Goal: Book appointment/travel/reservation

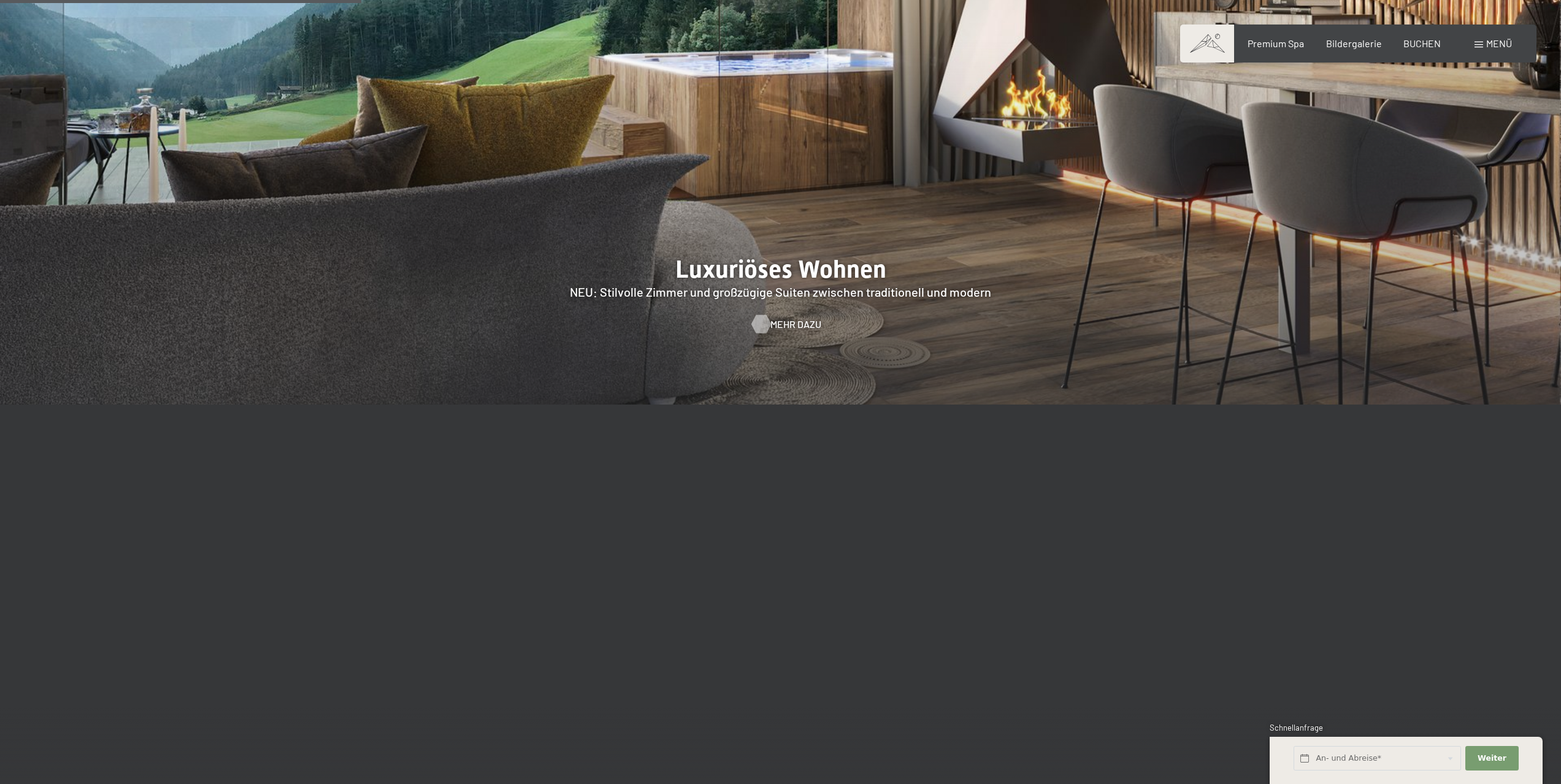
scroll to position [1594, 0]
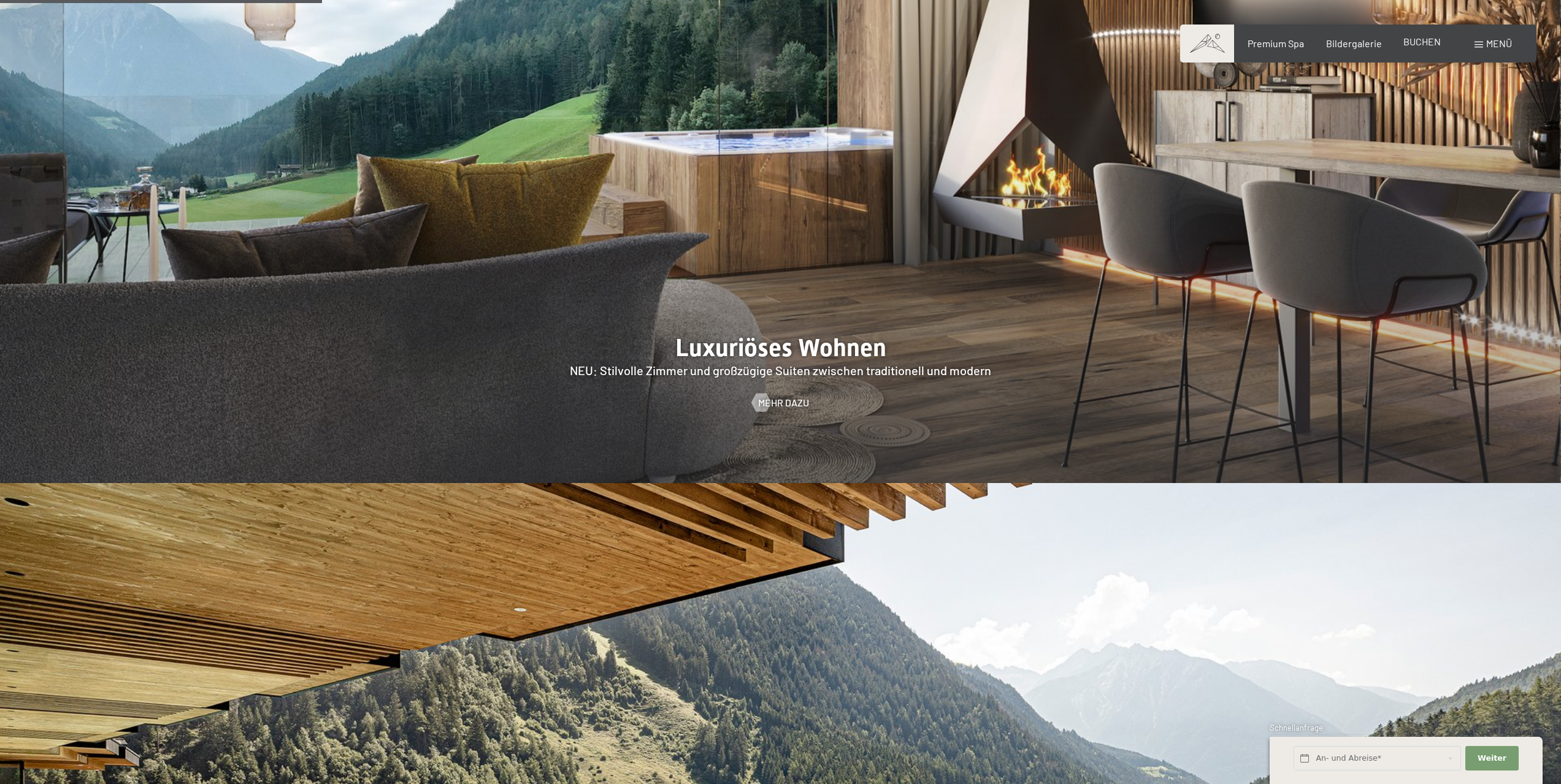
click at [1430, 42] on span "BUCHEN" at bounding box center [1421, 41] width 37 height 11
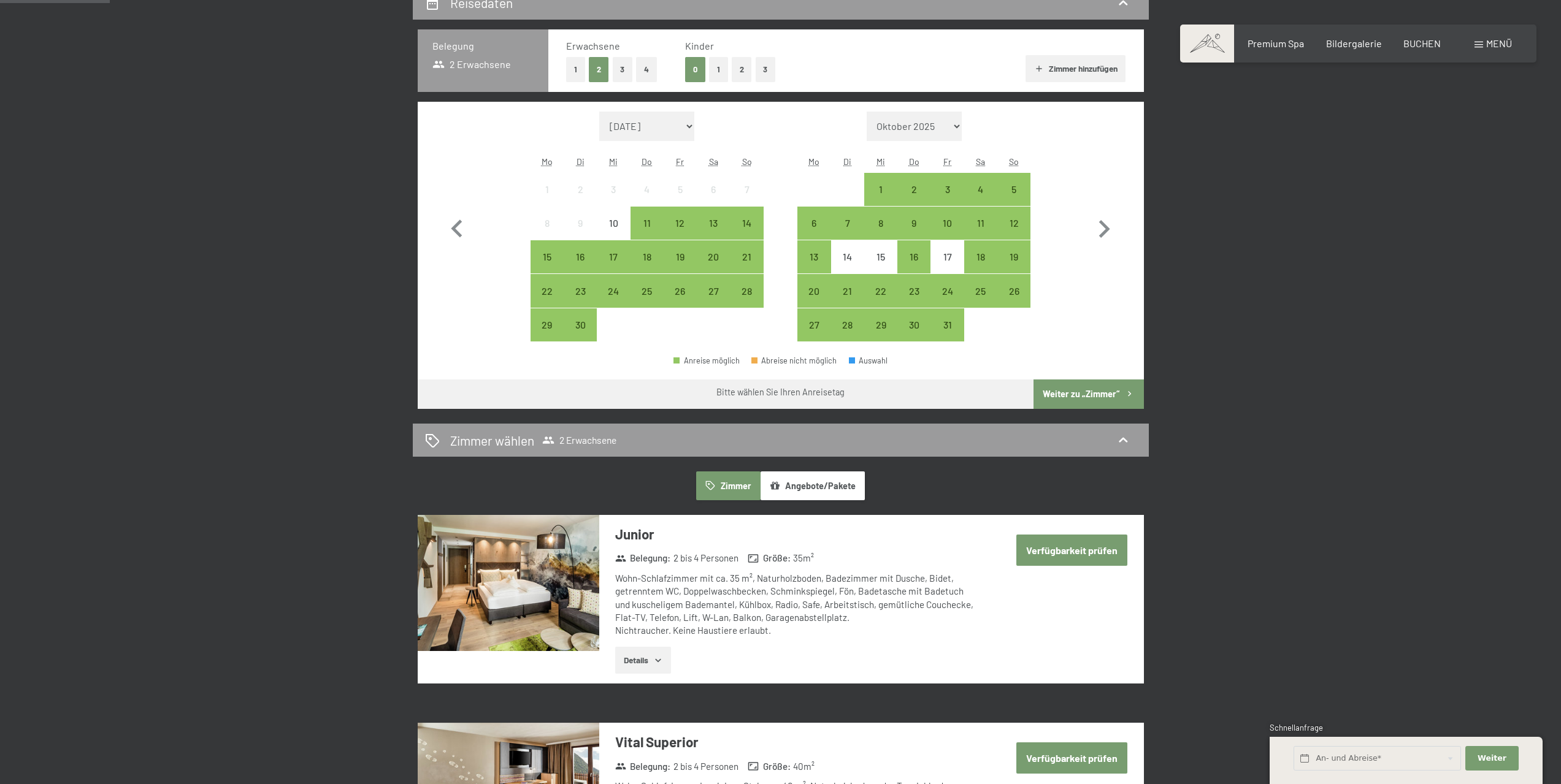
scroll to position [123, 0]
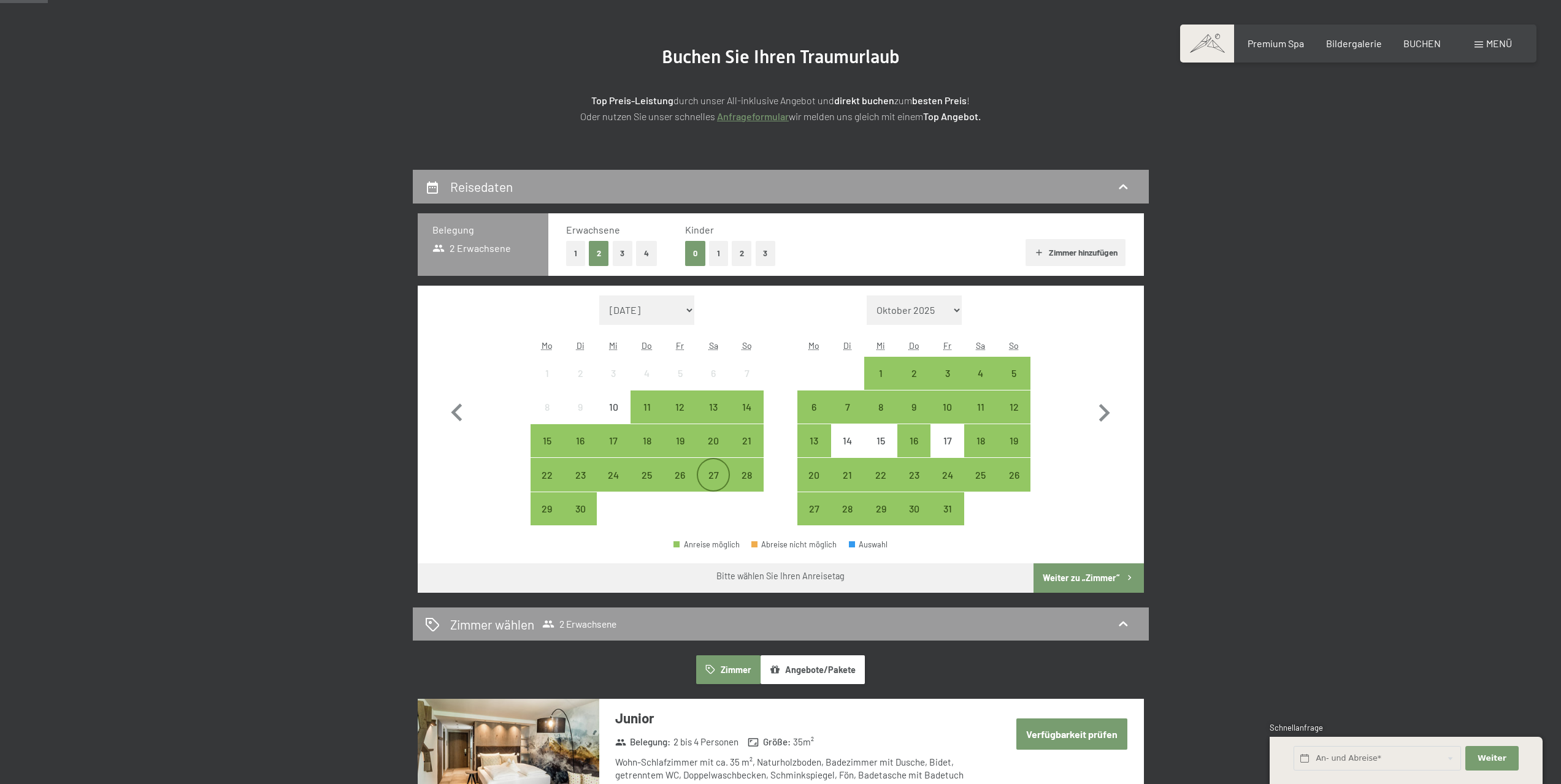
click at [711, 476] on div "27" at bounding box center [713, 485] width 30 height 30
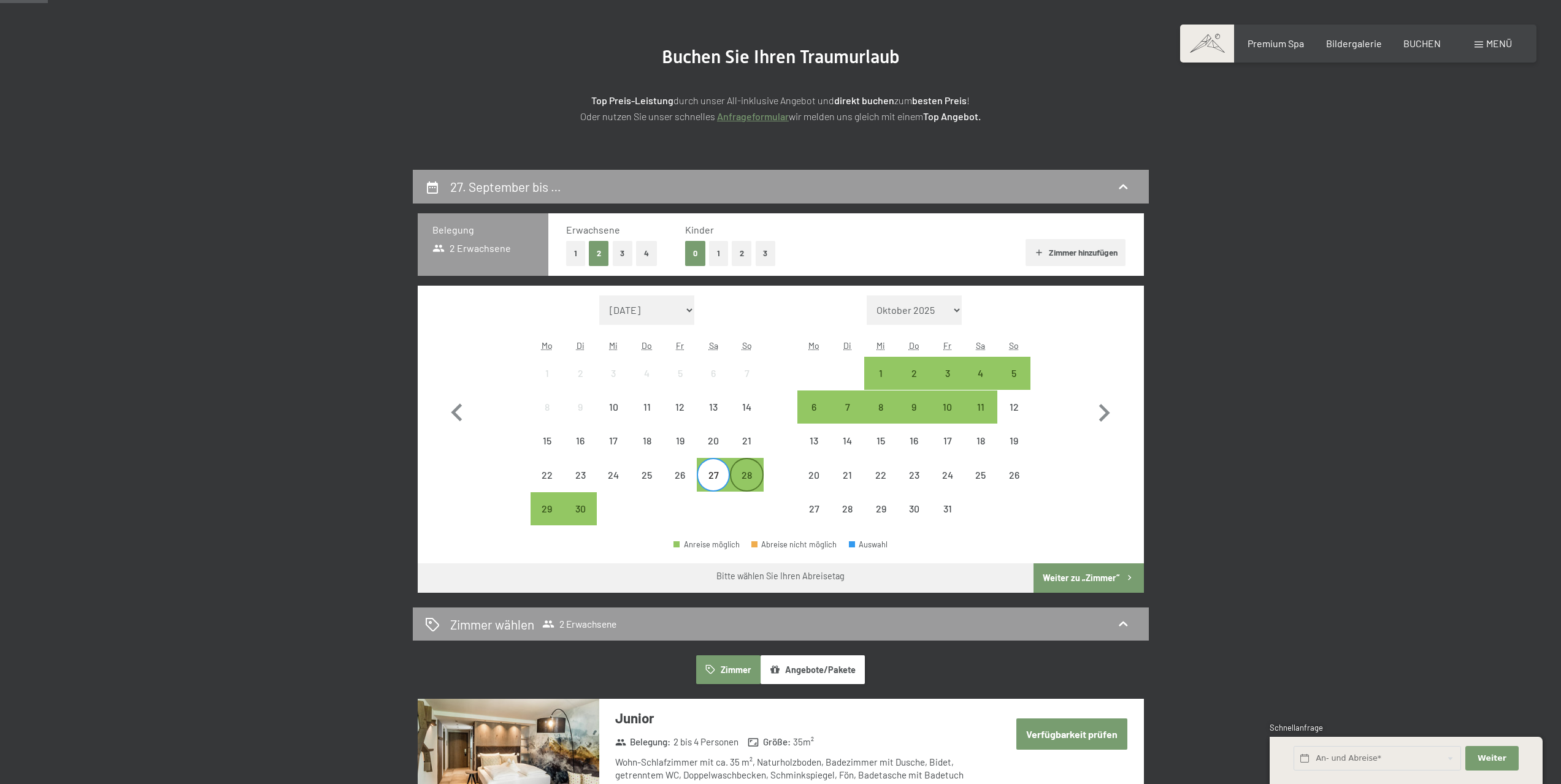
click at [747, 477] on div "28" at bounding box center [746, 485] width 30 height 30
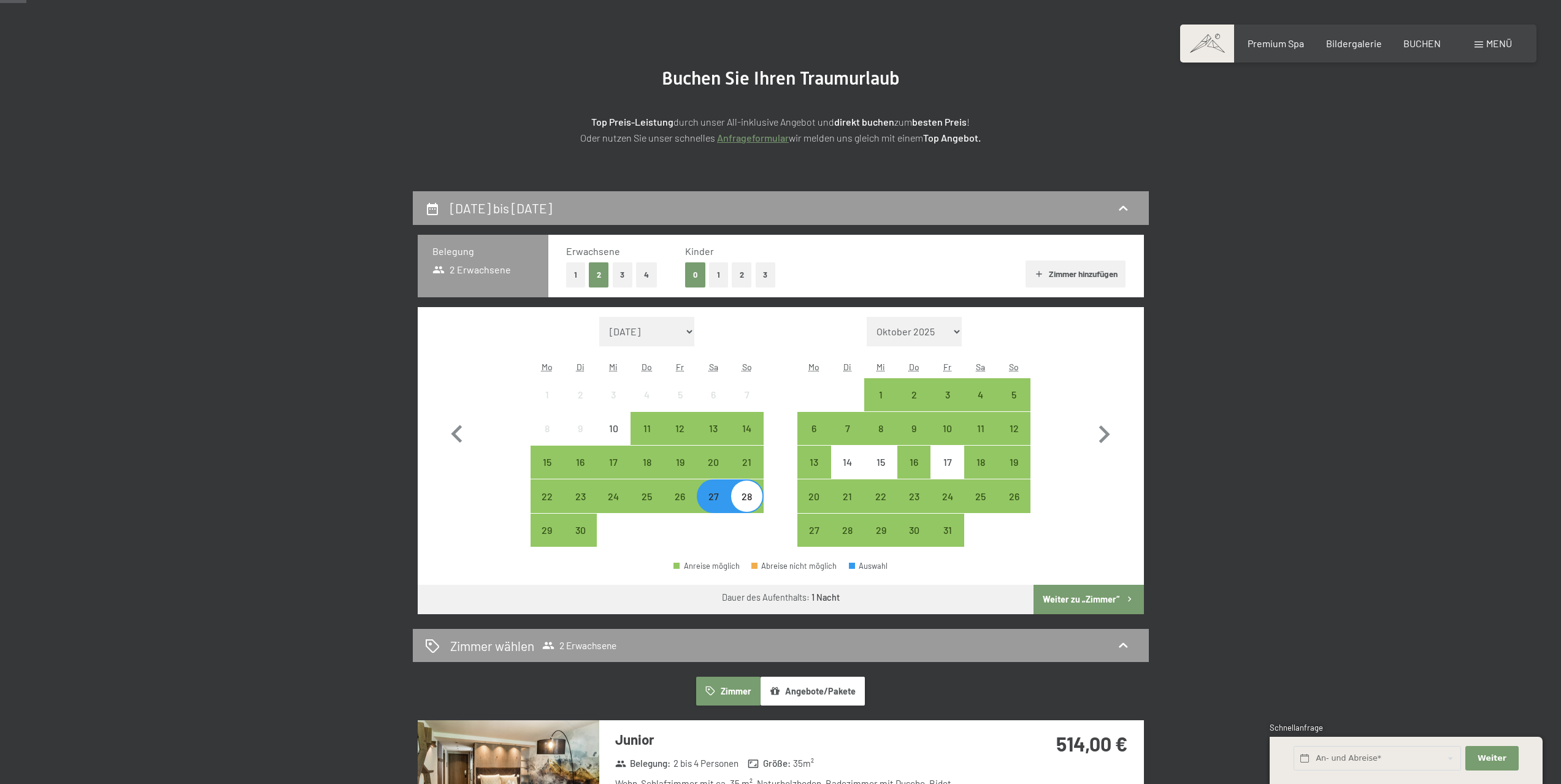
scroll to position [0, 0]
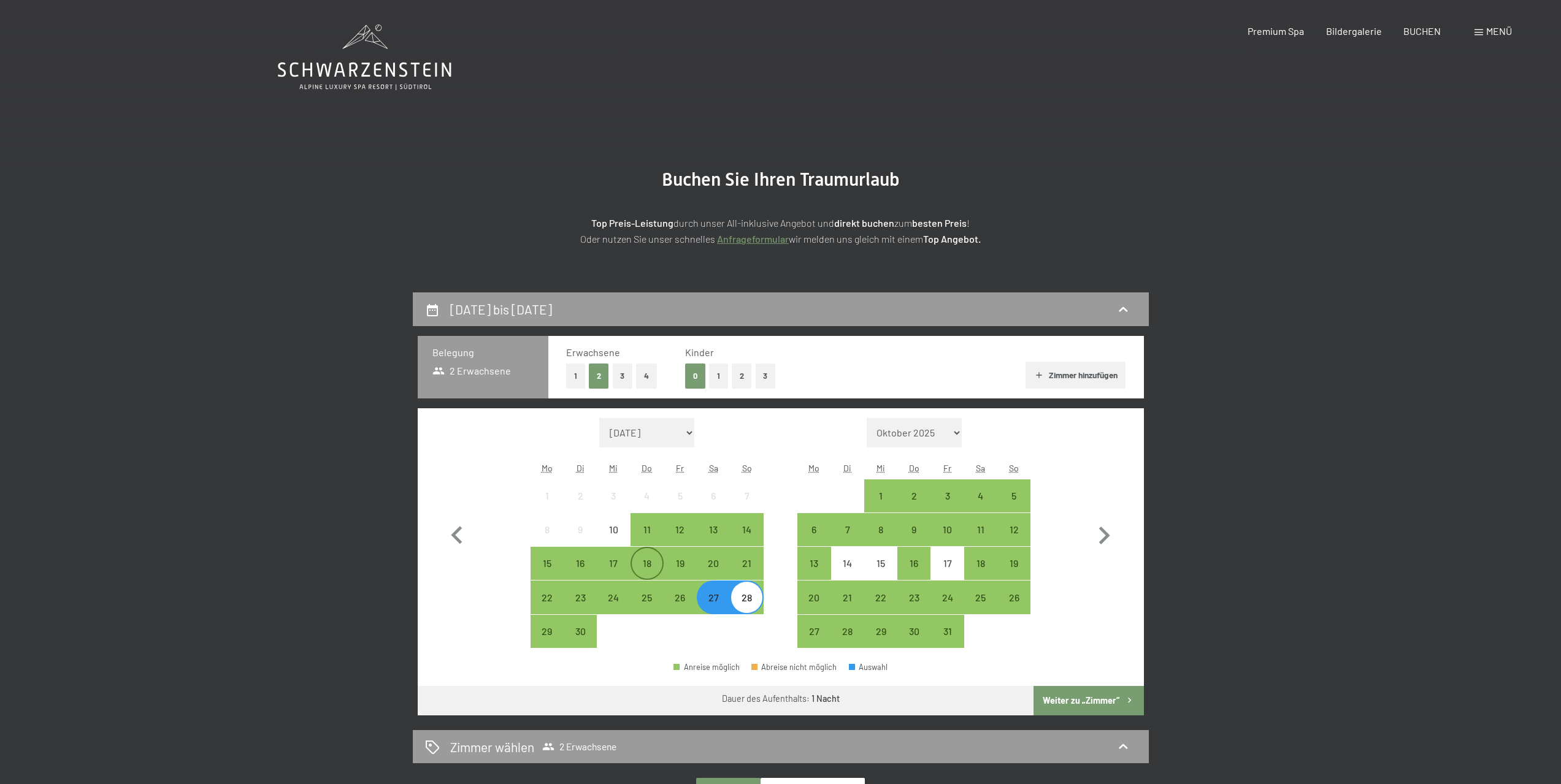
click at [636, 566] on div "18" at bounding box center [647, 574] width 30 height 30
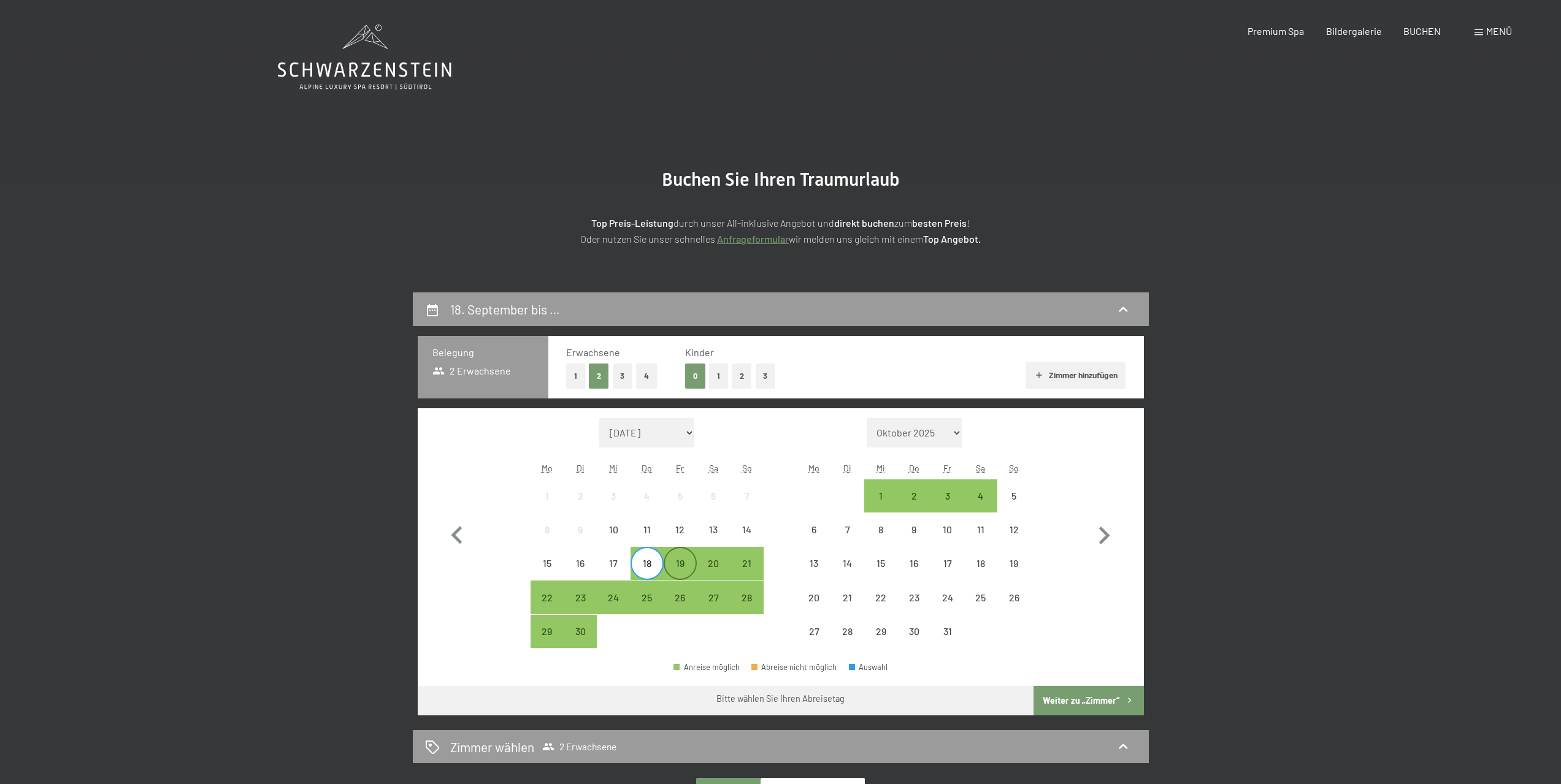
click at [676, 571] on div "19" at bounding box center [680, 574] width 30 height 30
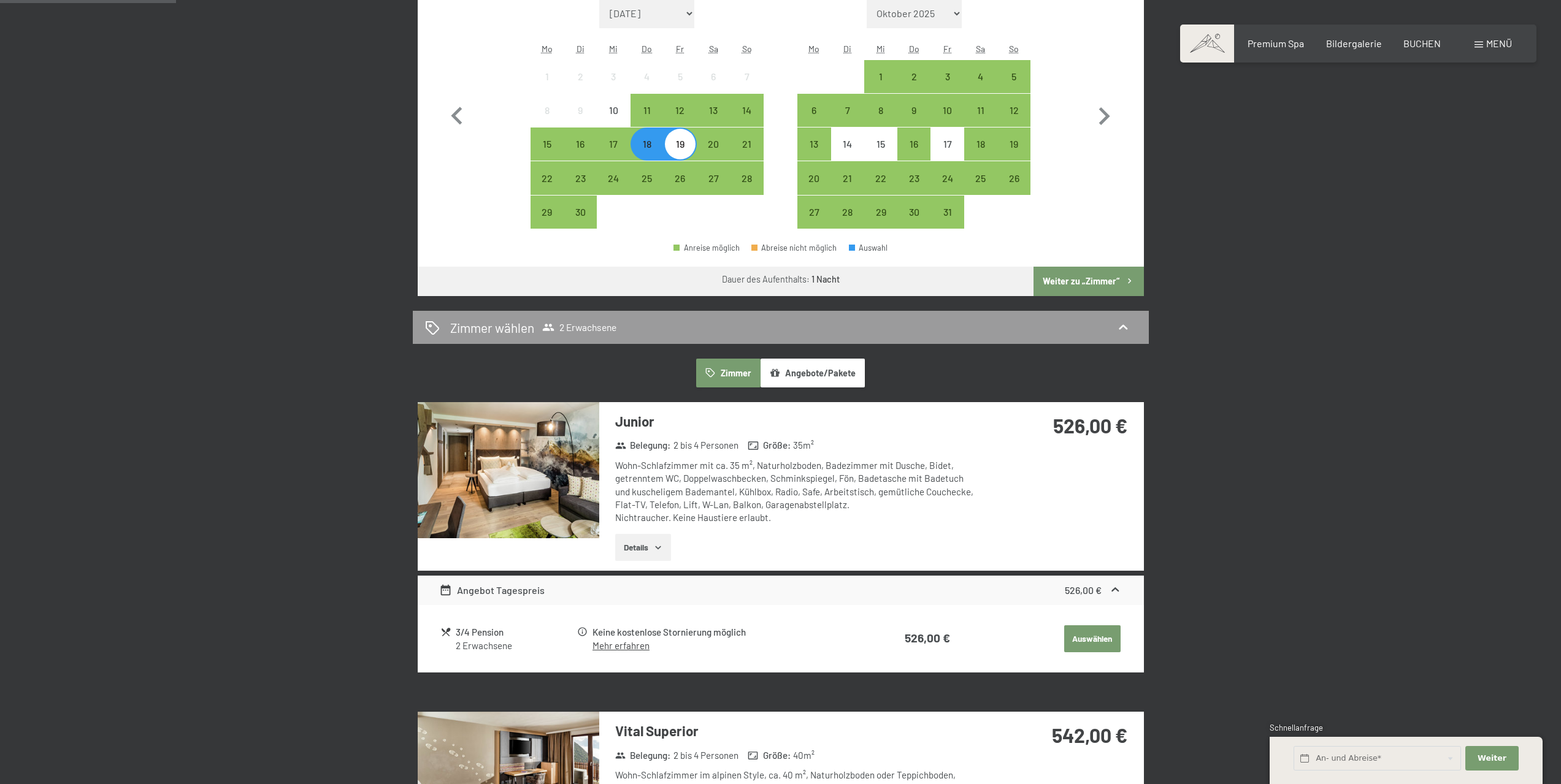
scroll to position [429, 0]
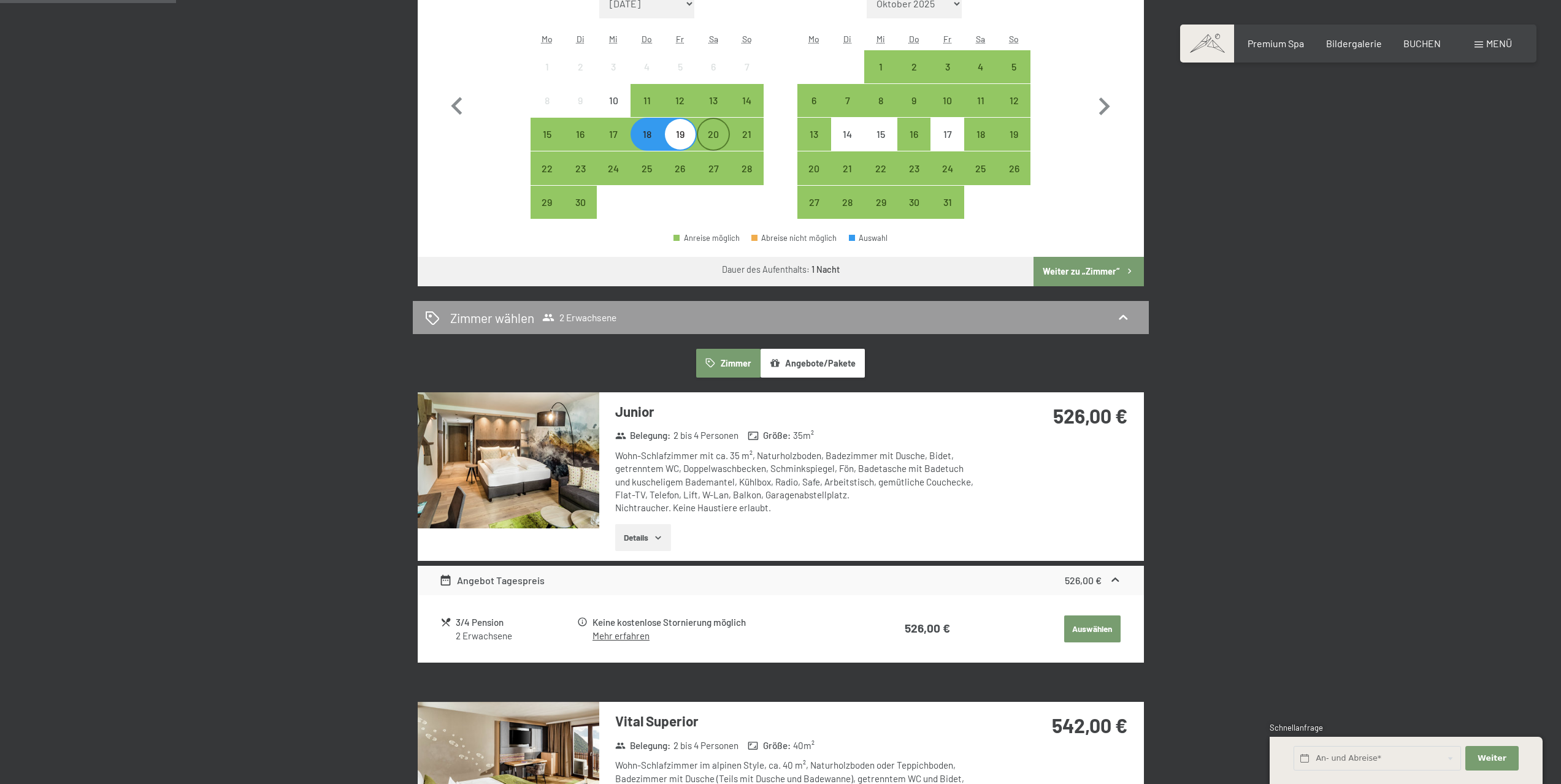
click at [716, 125] on div "20" at bounding box center [713, 134] width 30 height 30
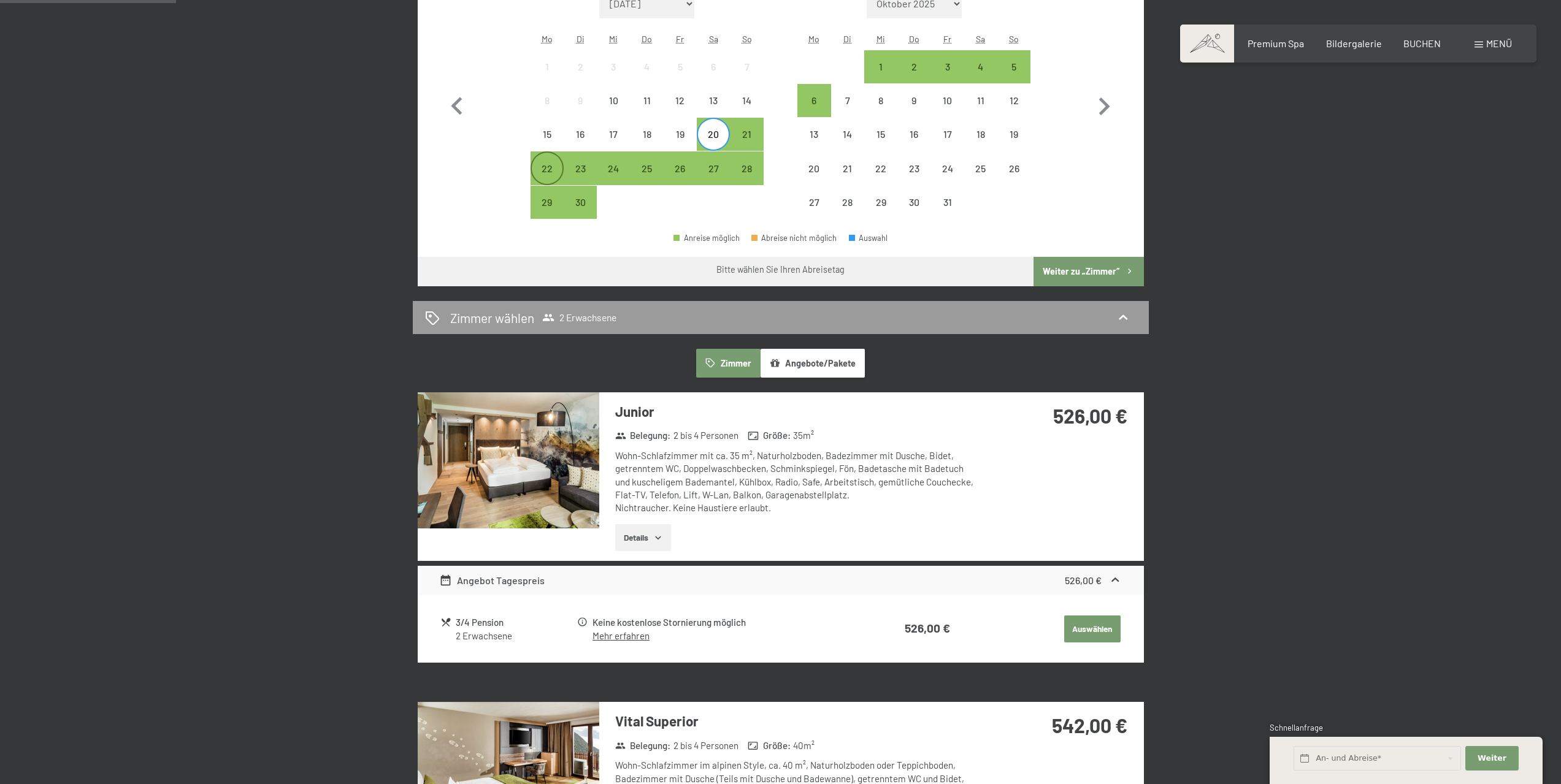
click at [543, 175] on div "22" at bounding box center [547, 179] width 30 height 30
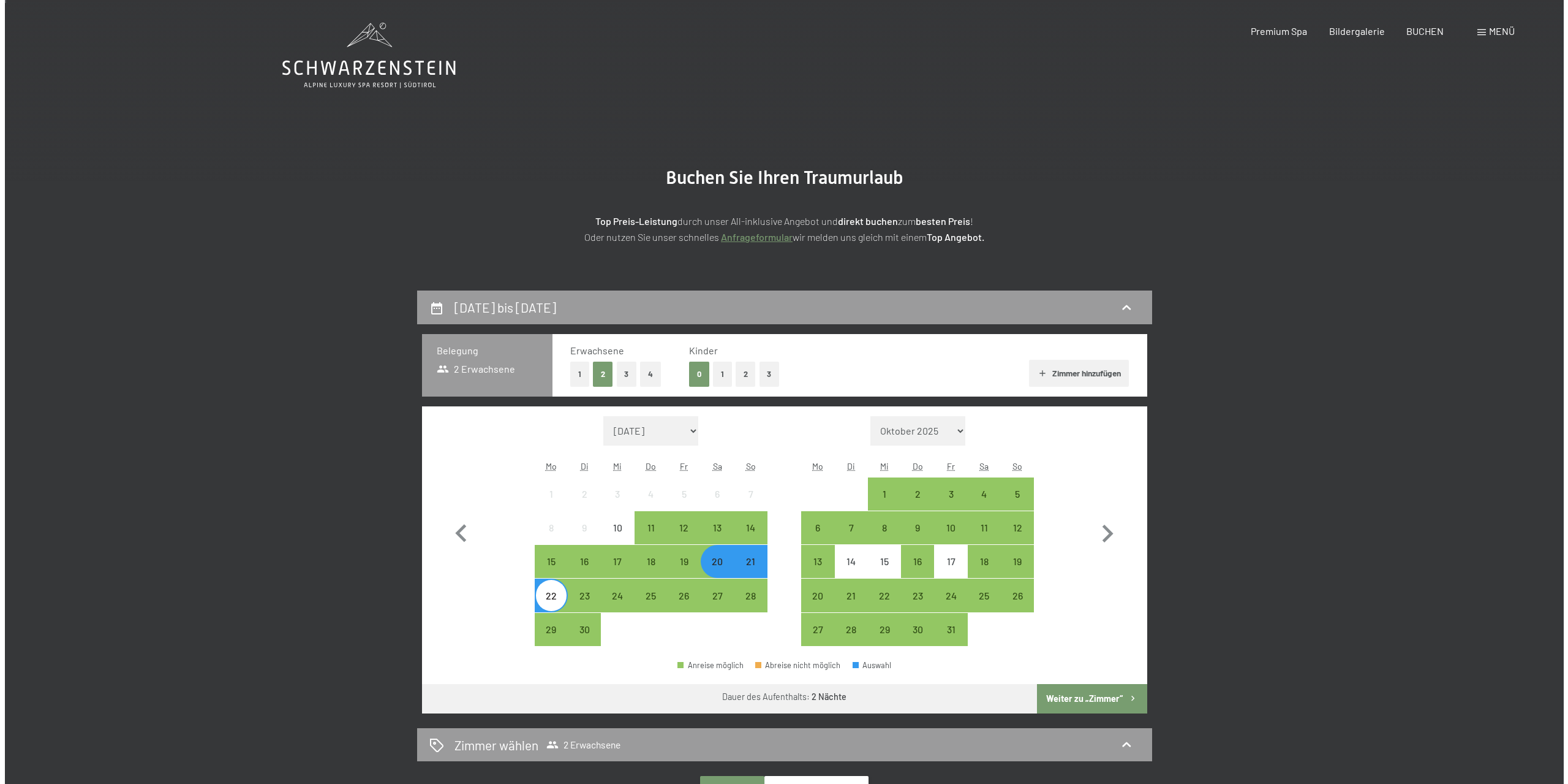
scroll to position [0, 0]
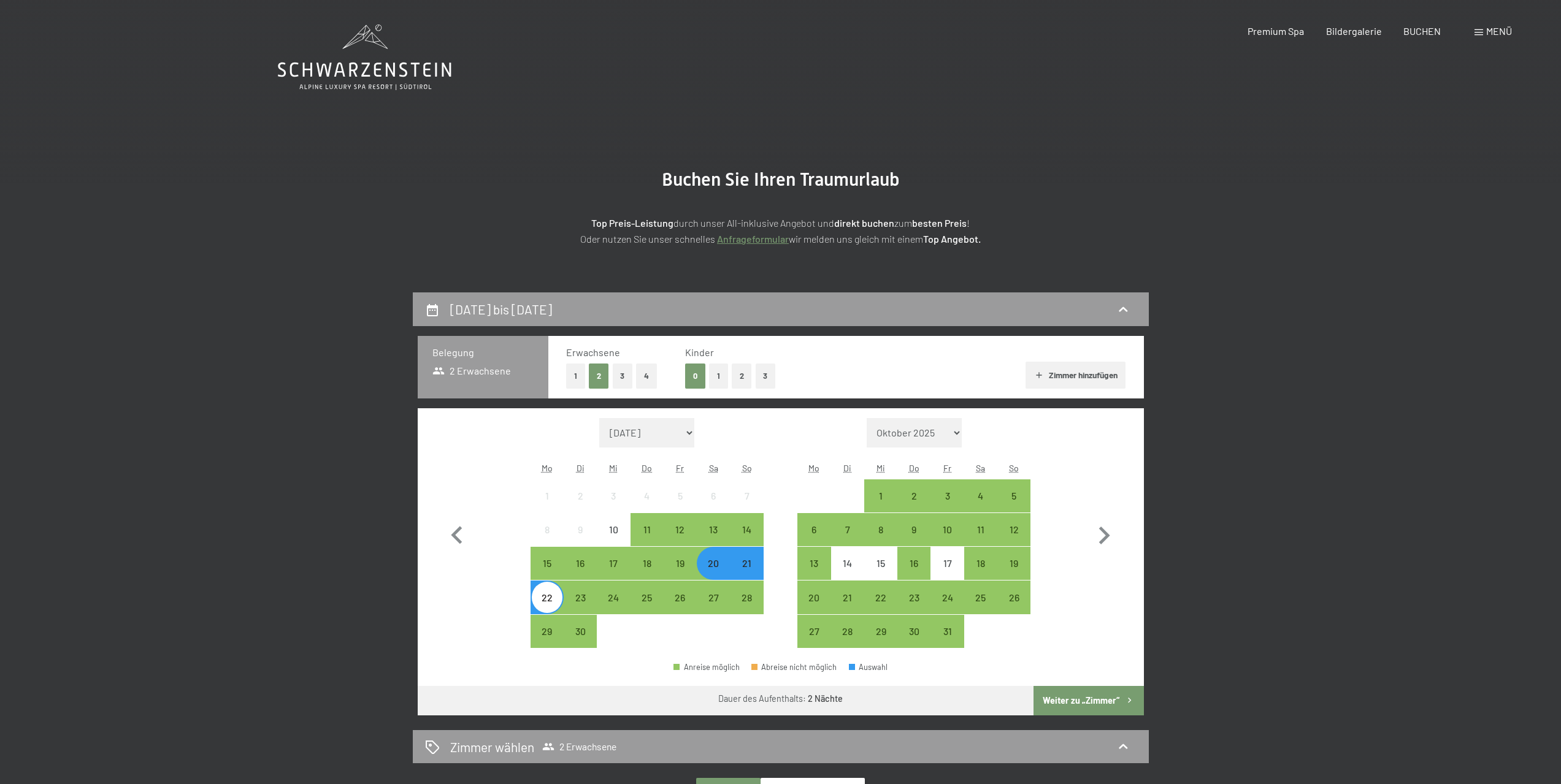
click at [1492, 28] on span "Menü" at bounding box center [1498, 30] width 26 height 11
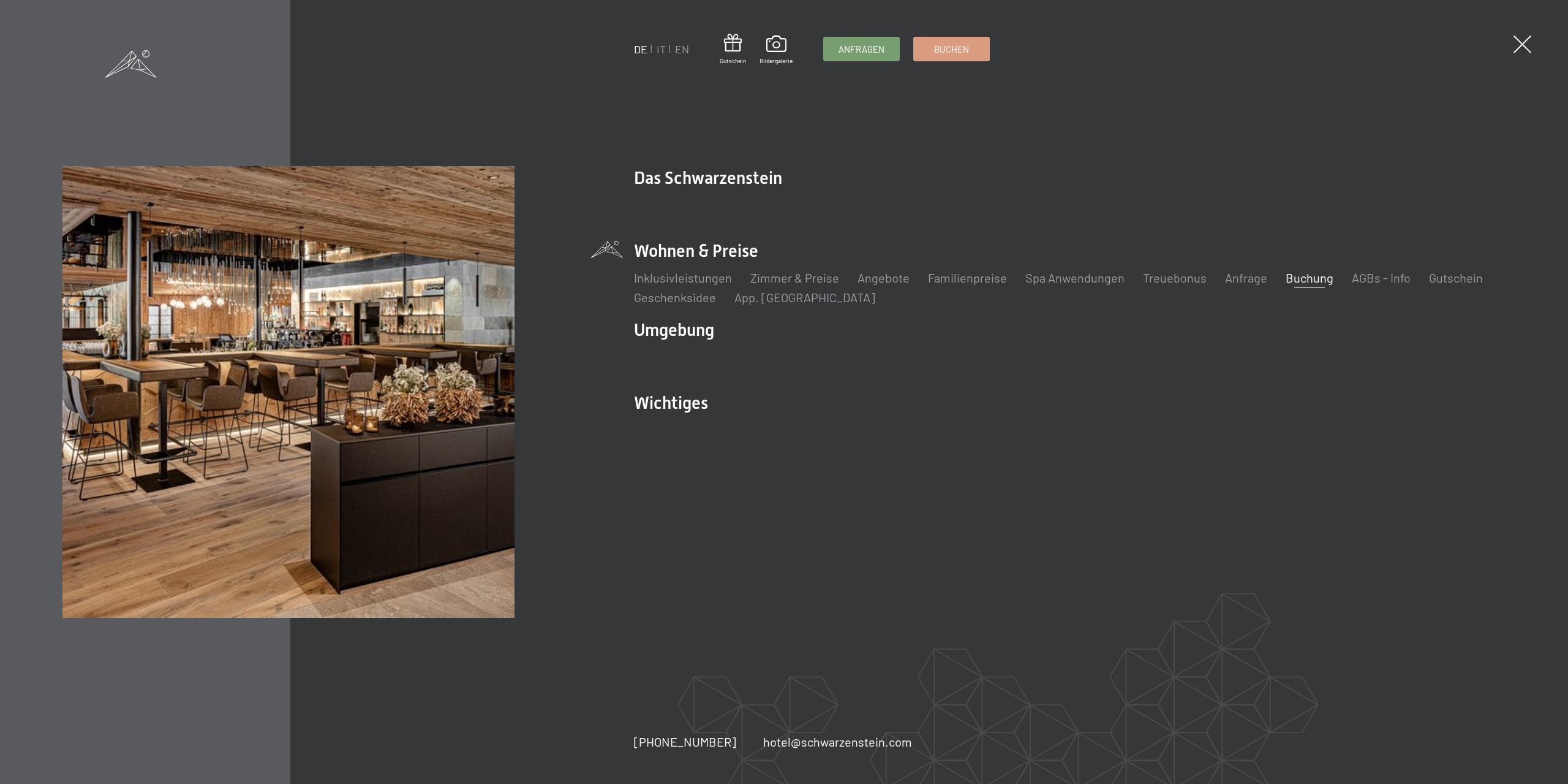
drag, startPoint x: 786, startPoint y: 175, endPoint x: 633, endPoint y: 180, distance: 153.1
click at [633, 180] on div "DE IT EN Gutschein Bildergalerie Anfragen Buchen DE IT EN Das Schwarzenstein Ne…" at bounding box center [784, 392] width 1442 height 452
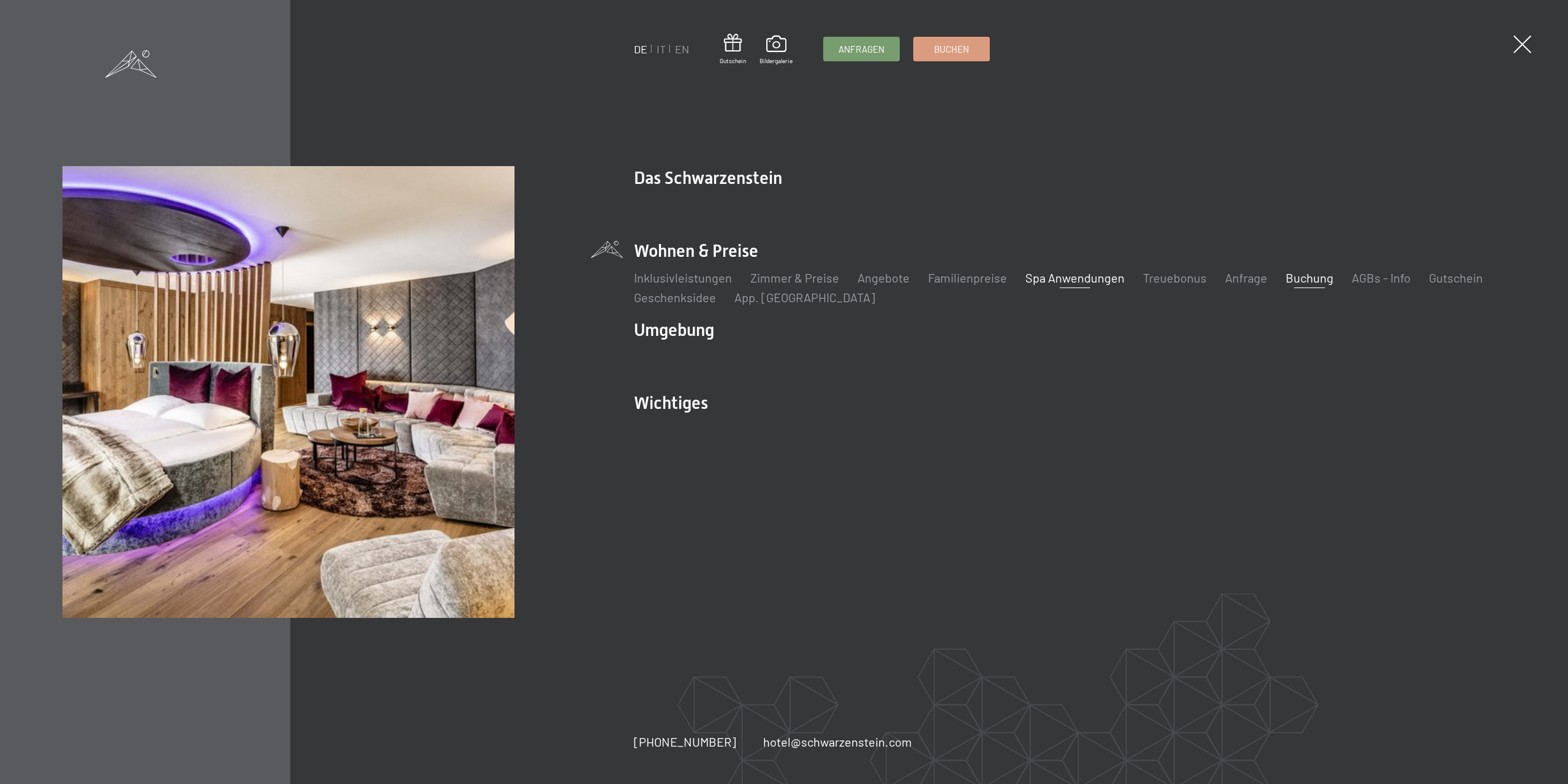
copy link "Das Schwarzenstein"
